Goal: Find specific page/section: Find specific page/section

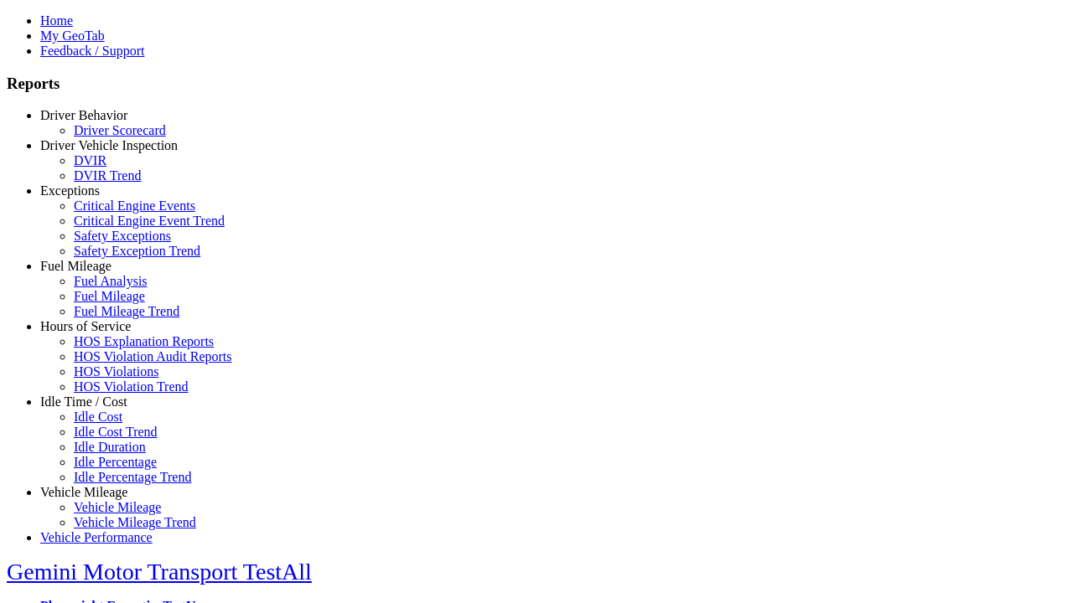
click at [96, 334] on link "Hours of Service" at bounding box center [85, 326] width 91 height 14
click at [109, 349] on link "HOS Explanation Reports" at bounding box center [144, 341] width 140 height 14
